Goal: Information Seeking & Learning: Find specific fact

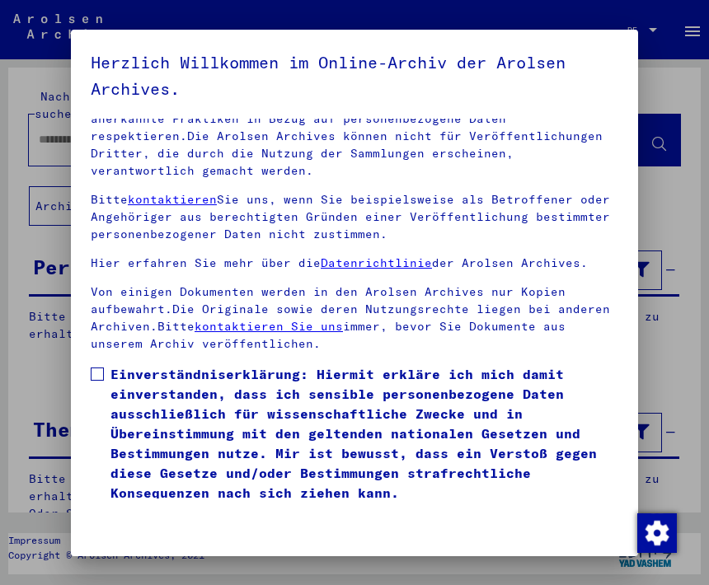
scroll to position [169, 0]
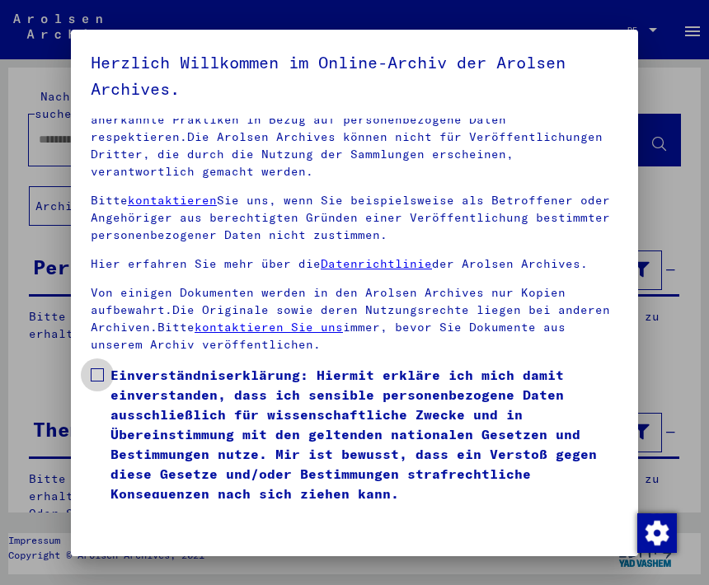
click at [105, 365] on label "Einverständniserklärung: Hiermit erkläre ich mich damit einverstanden, dass ich…" at bounding box center [355, 434] width 528 height 139
click at [166, 520] on button "Ich stimme zu" at bounding box center [146, 532] width 110 height 40
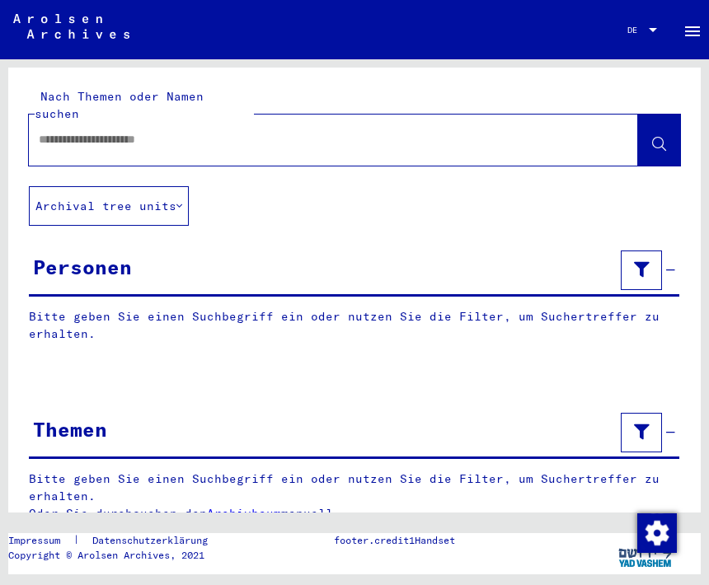
click at [181, 131] on input "text" at bounding box center [319, 139] width 560 height 17
type input "**********"
click at [670, 132] on button at bounding box center [659, 140] width 42 height 51
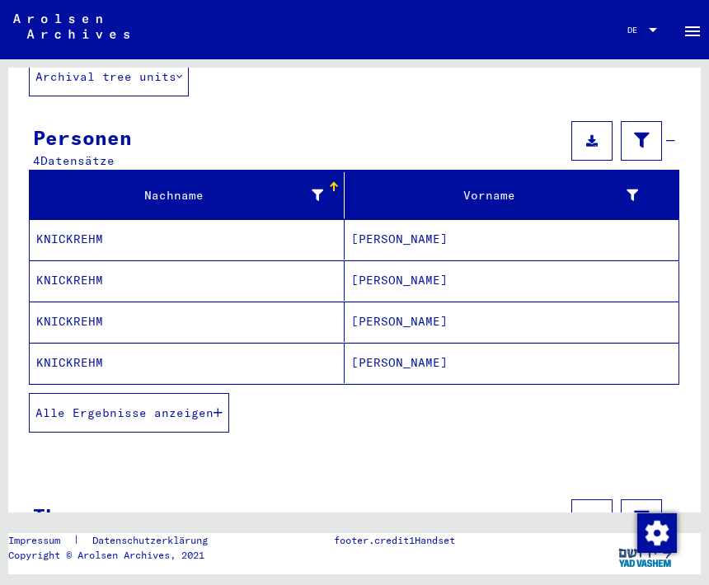
scroll to position [125, 0]
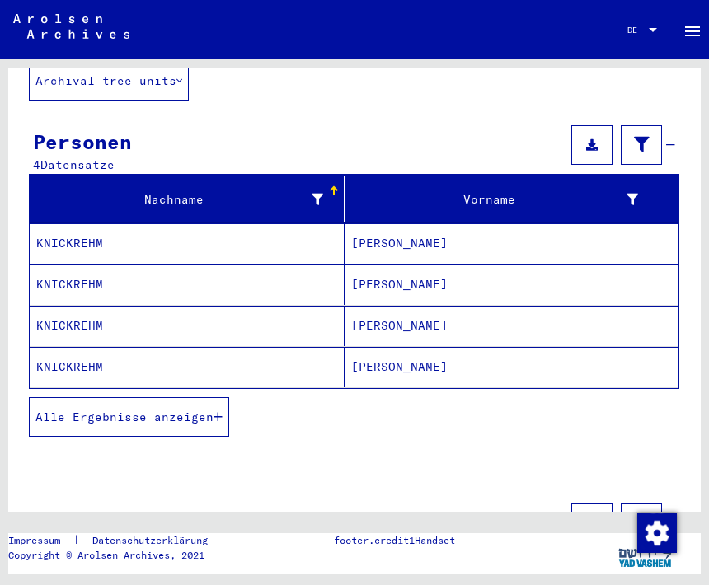
click at [213, 410] on span "Alle Ergebnisse anzeigen" at bounding box center [124, 417] width 178 height 15
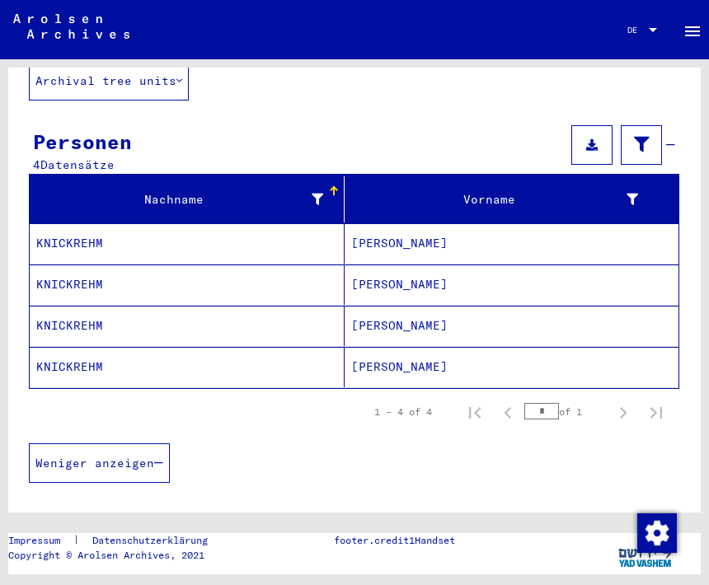
click at [205, 351] on mat-cell "KNICKREHM" at bounding box center [187, 367] width 315 height 40
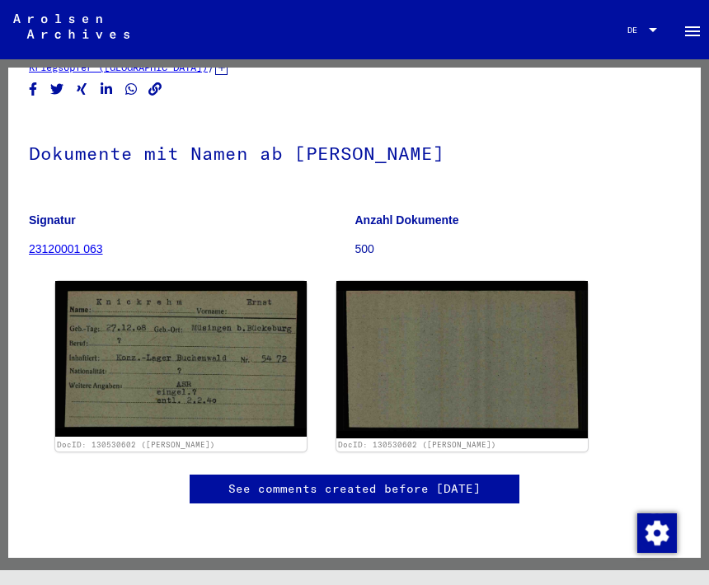
scroll to position [116, 0]
click at [247, 344] on img at bounding box center [181, 359] width 252 height 156
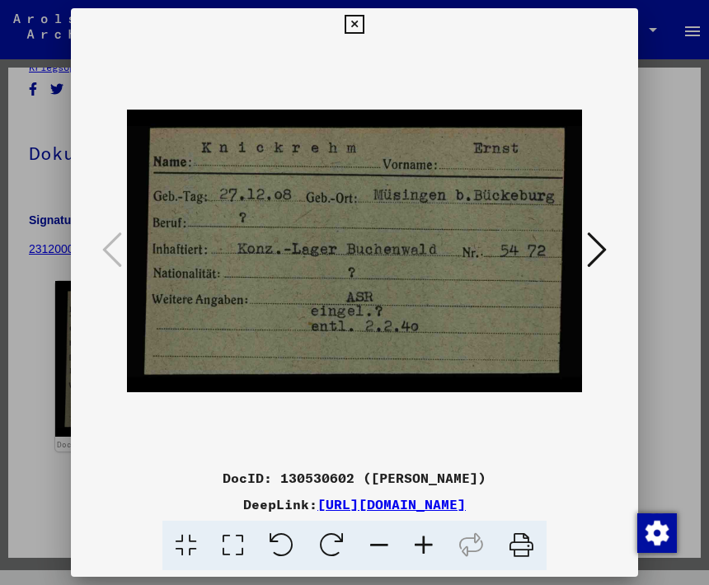
click at [598, 237] on icon at bounding box center [597, 250] width 20 height 40
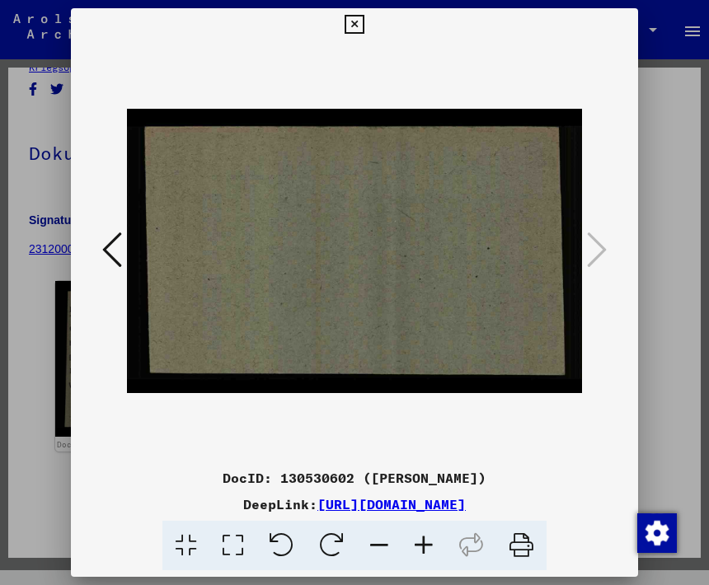
click at [364, 15] on icon at bounding box center [354, 25] width 19 height 20
